Goal: Task Accomplishment & Management: Complete application form

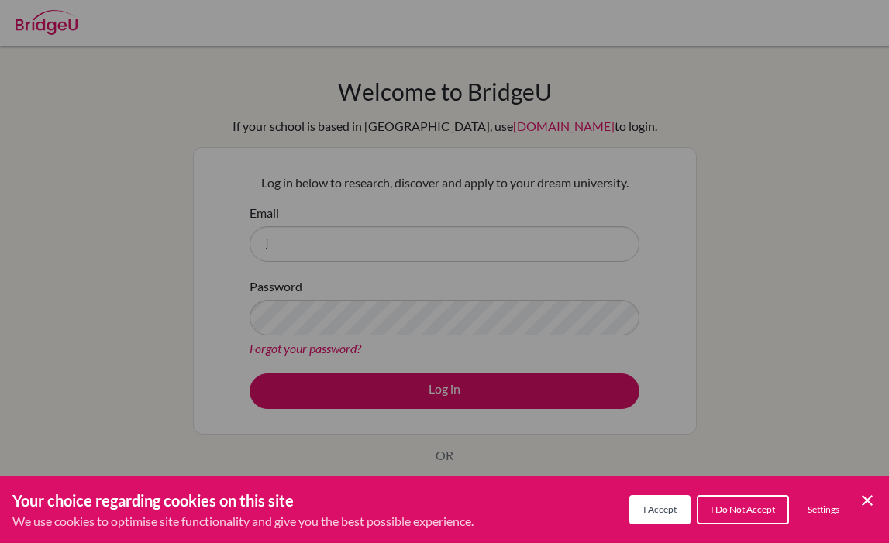
click at [666, 506] on span "I Accept" at bounding box center [659, 510] width 33 height 12
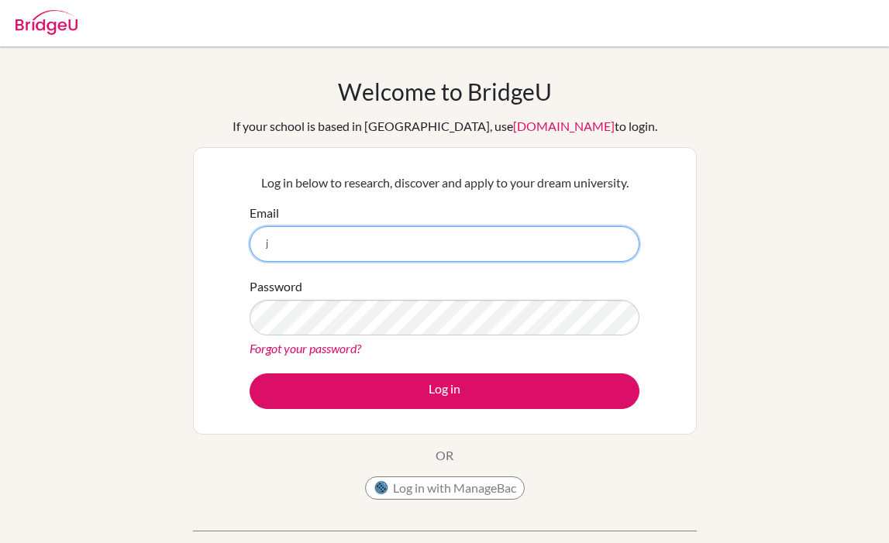
drag, startPoint x: 290, startPoint y: 236, endPoint x: 267, endPoint y: 236, distance: 22.5
click at [267, 236] on input "j" at bounding box center [444, 244] width 390 height 36
type input "[PERSON_NAME][EMAIL_ADDRESS][DOMAIN_NAME]"
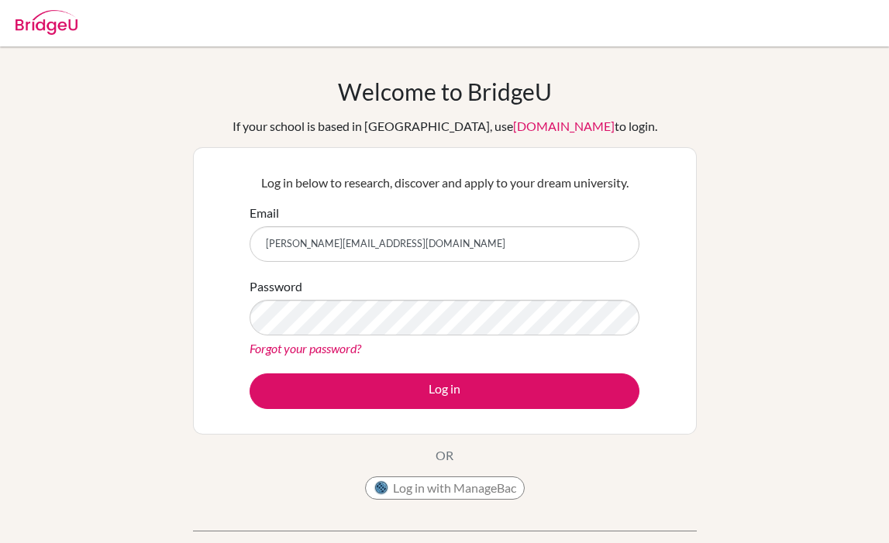
click at [193, 515] on div "BridgeU is an invite only platform. If you haven’t received your invitation ema…" at bounding box center [445, 545] width 504 height 77
click at [150, 501] on div "Welcome to BridgeU If your school is based in China, use app.bridge-u.com.cn to…" at bounding box center [444, 330] width 889 height 507
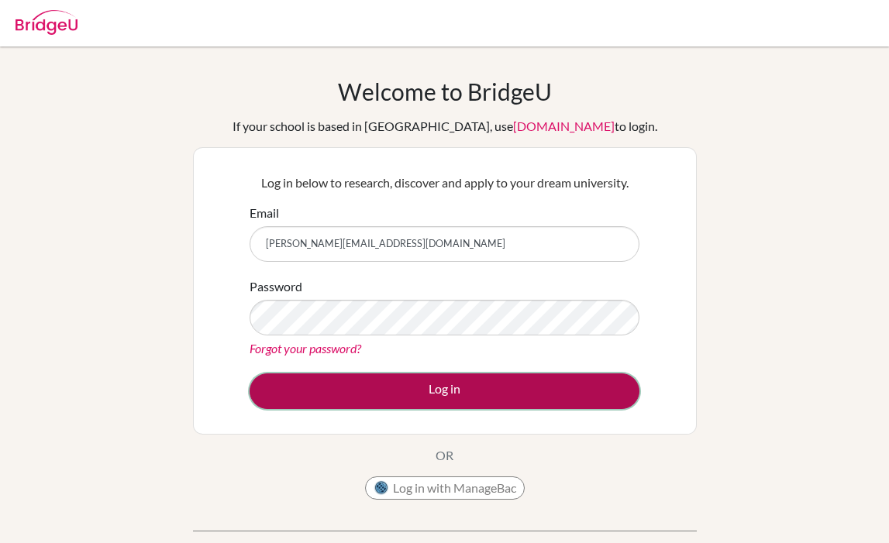
click at [337, 400] on button "Log in" at bounding box center [444, 391] width 390 height 36
